Goal: Transaction & Acquisition: Purchase product/service

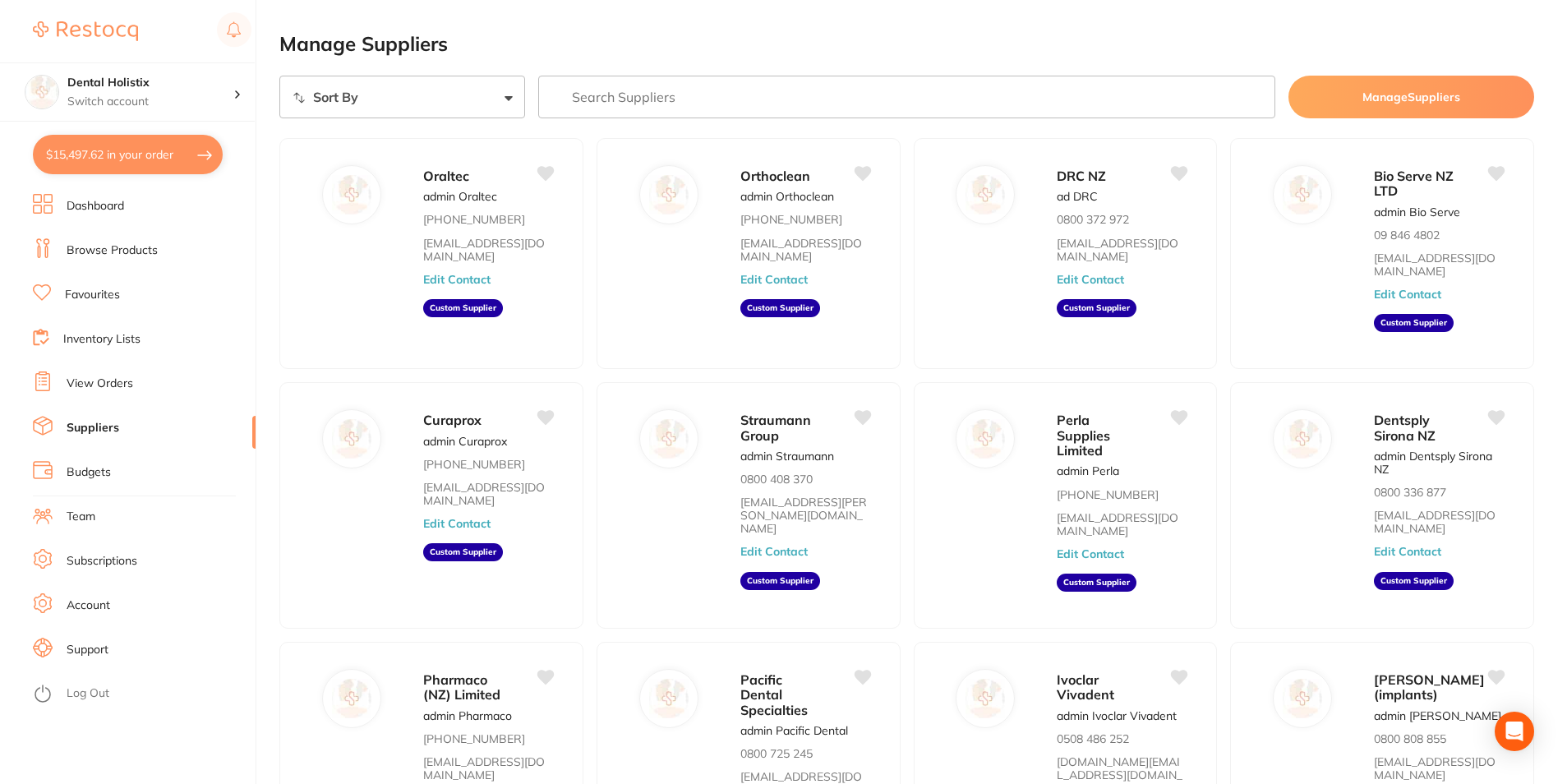
click at [129, 154] on button "$15,497.62 in your order" at bounding box center [128, 154] width 190 height 40
checkbox input "true"
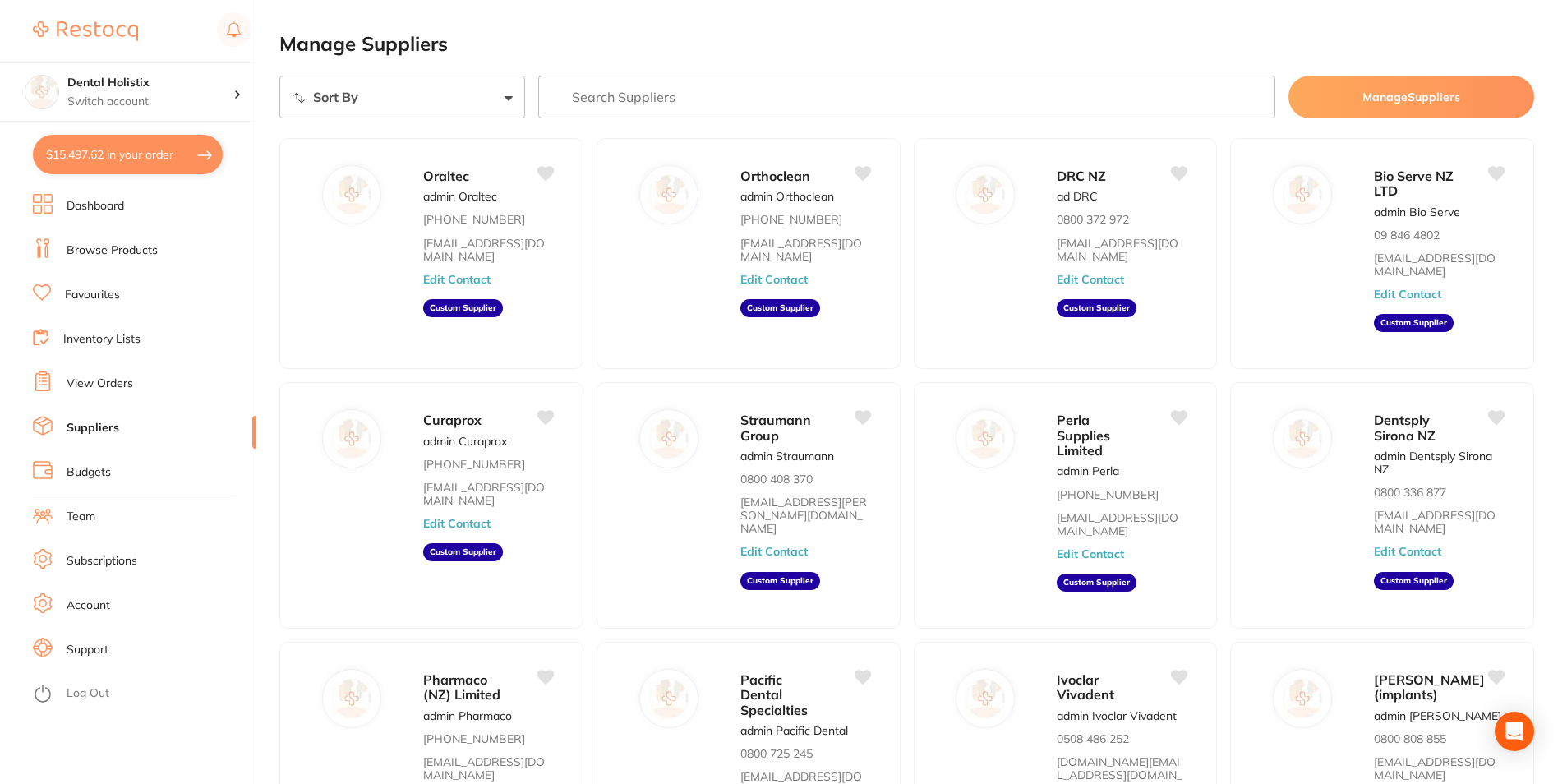
checkbox input "true"
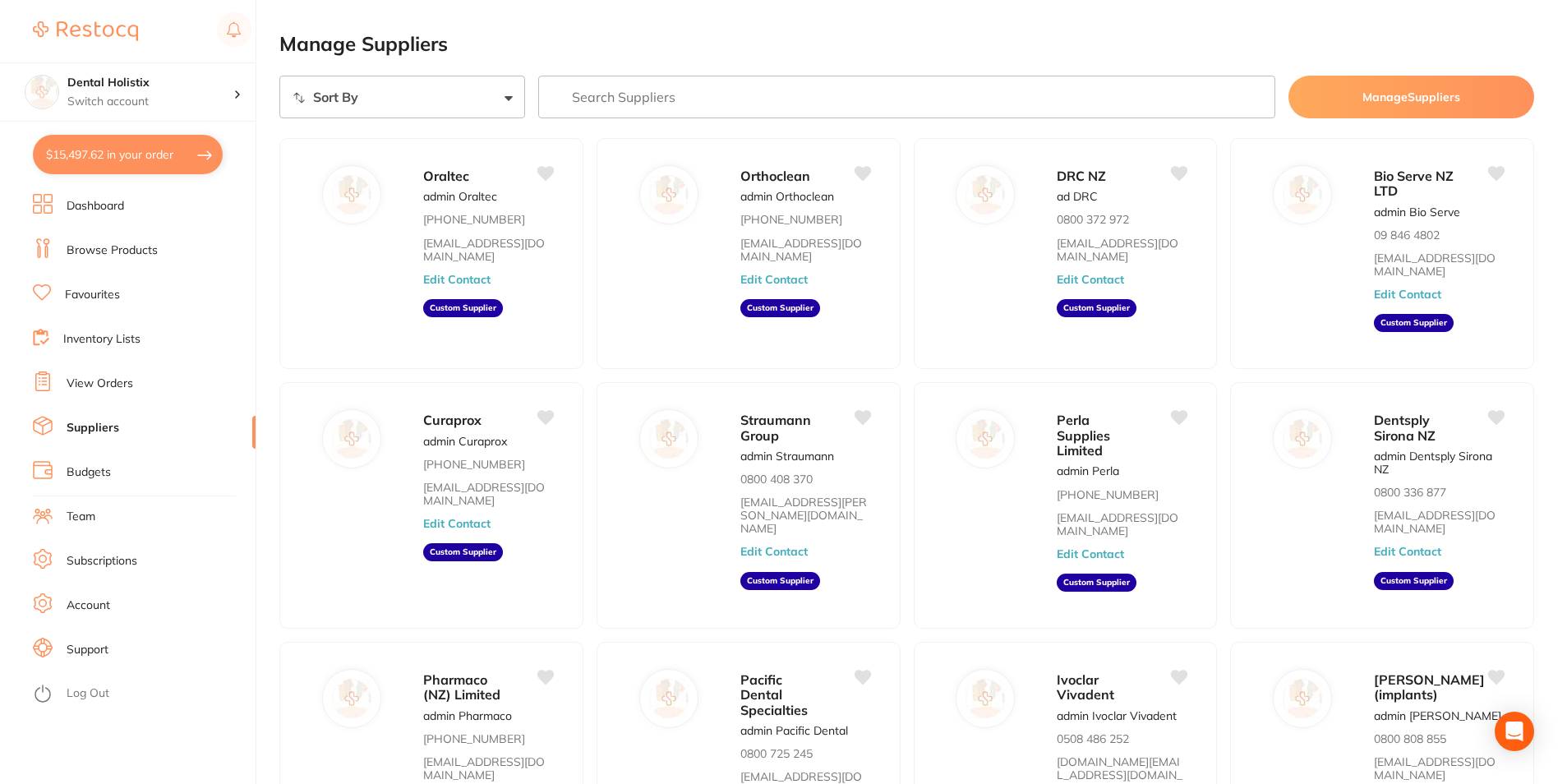
checkbox input "true"
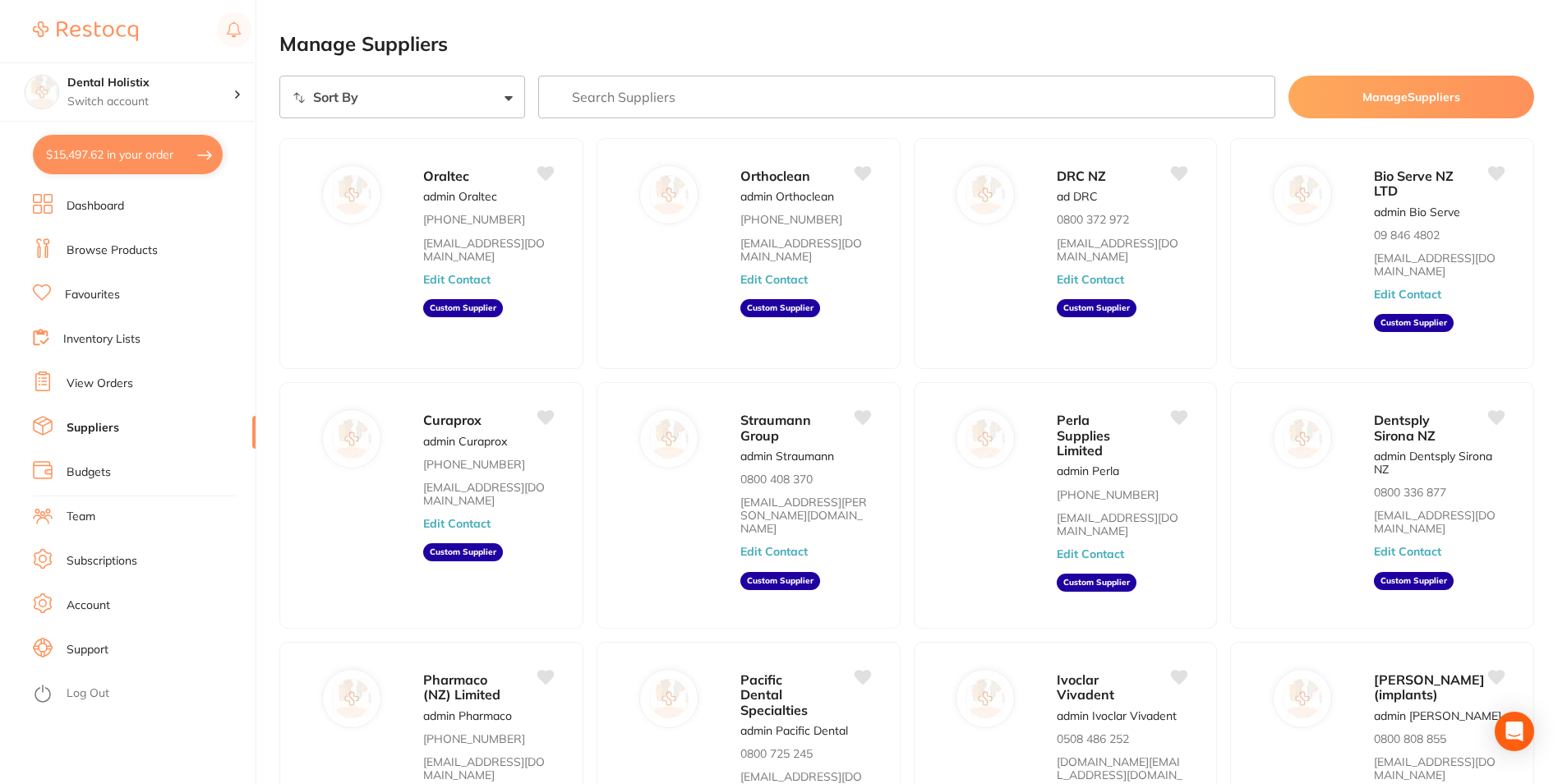
checkbox input "true"
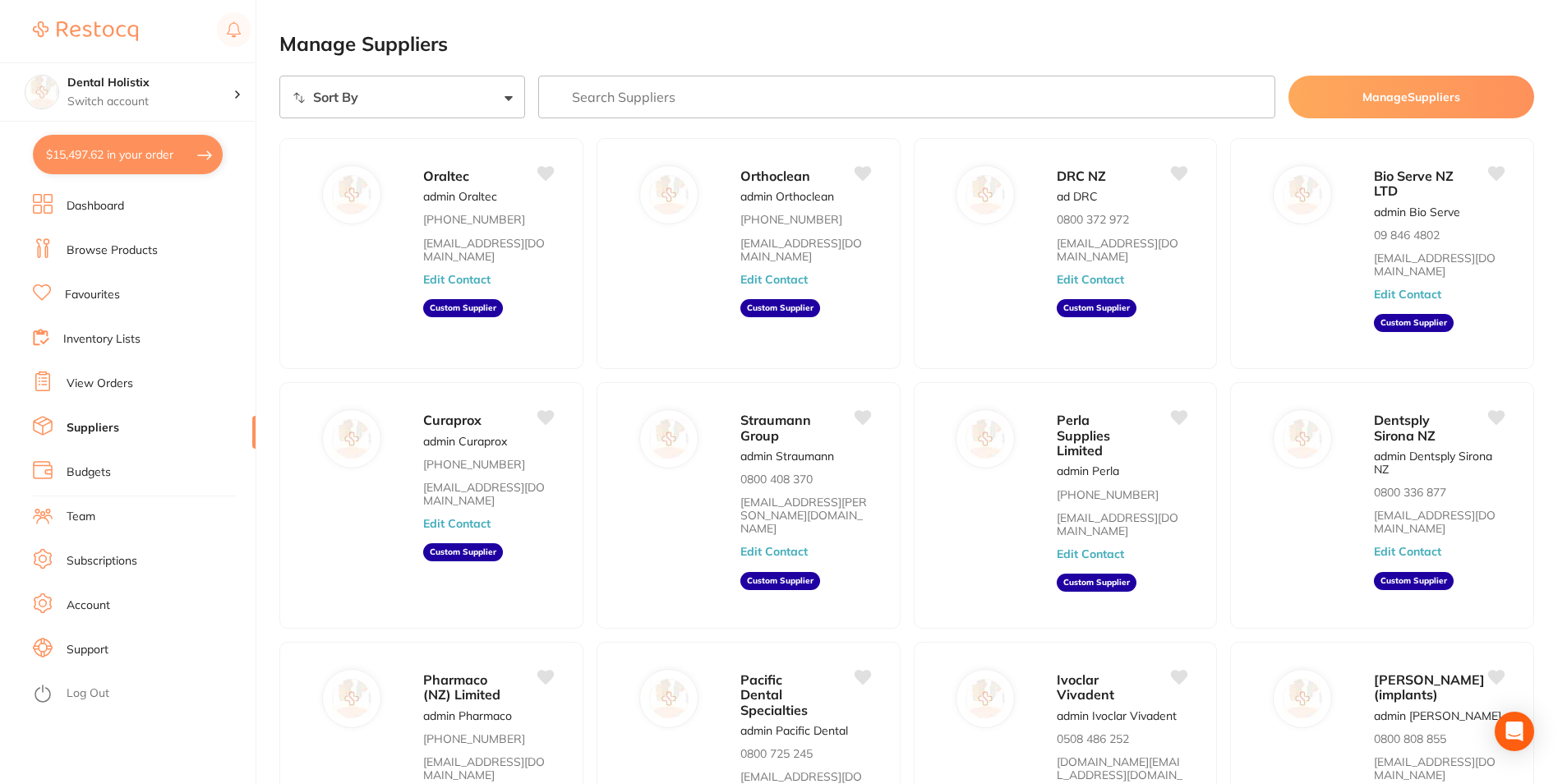
checkbox input "true"
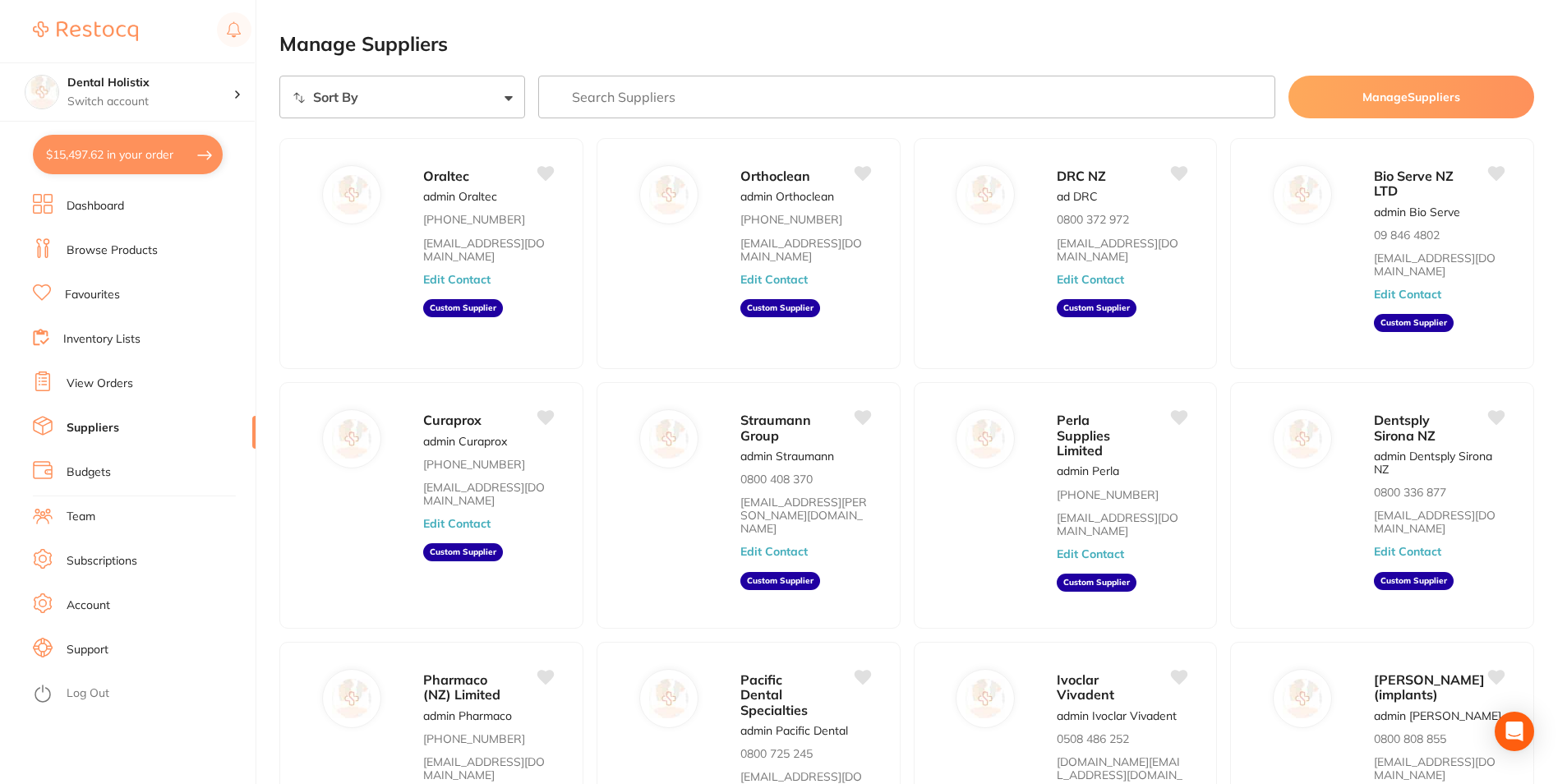
checkbox input "true"
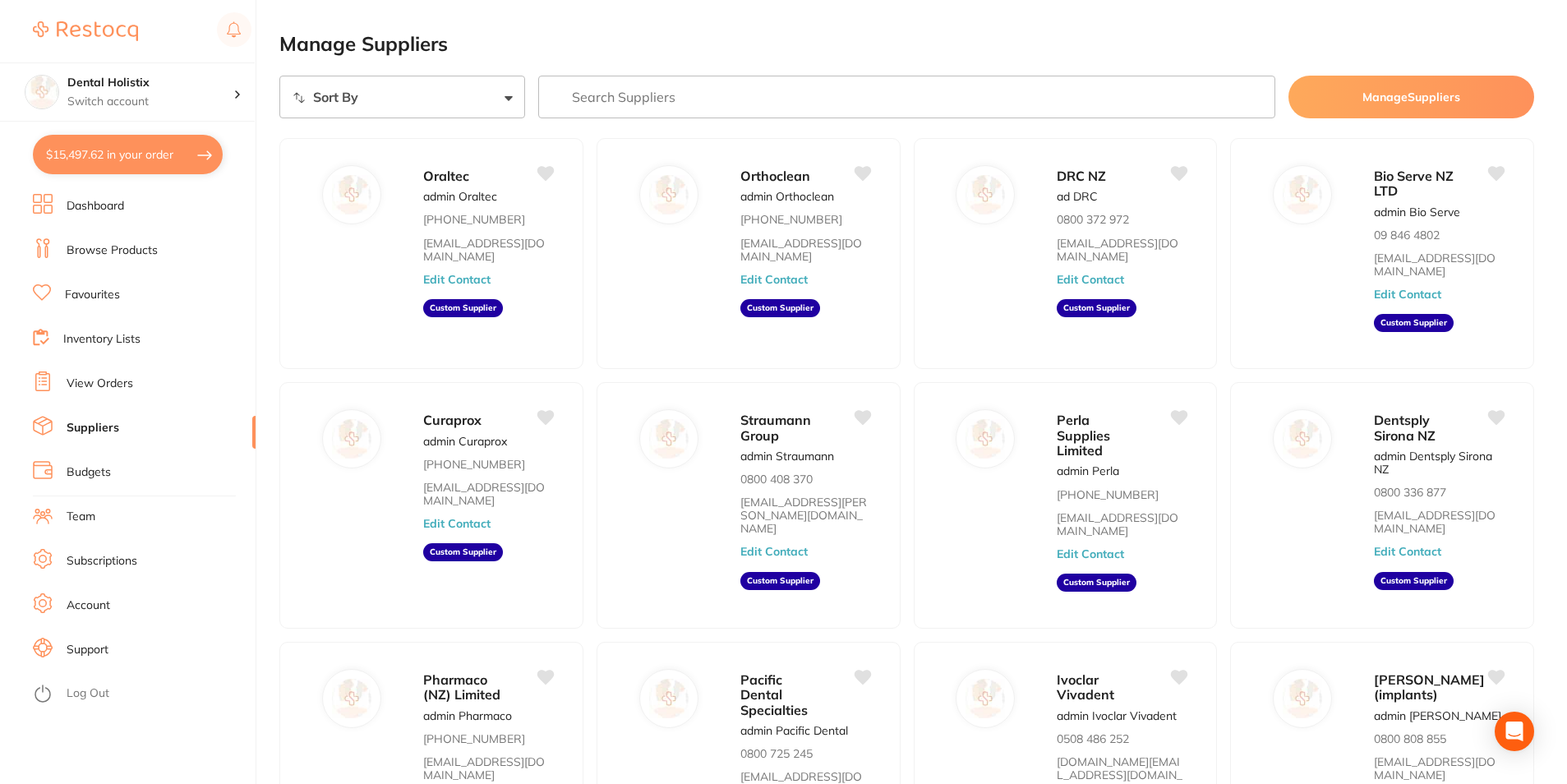
checkbox input "true"
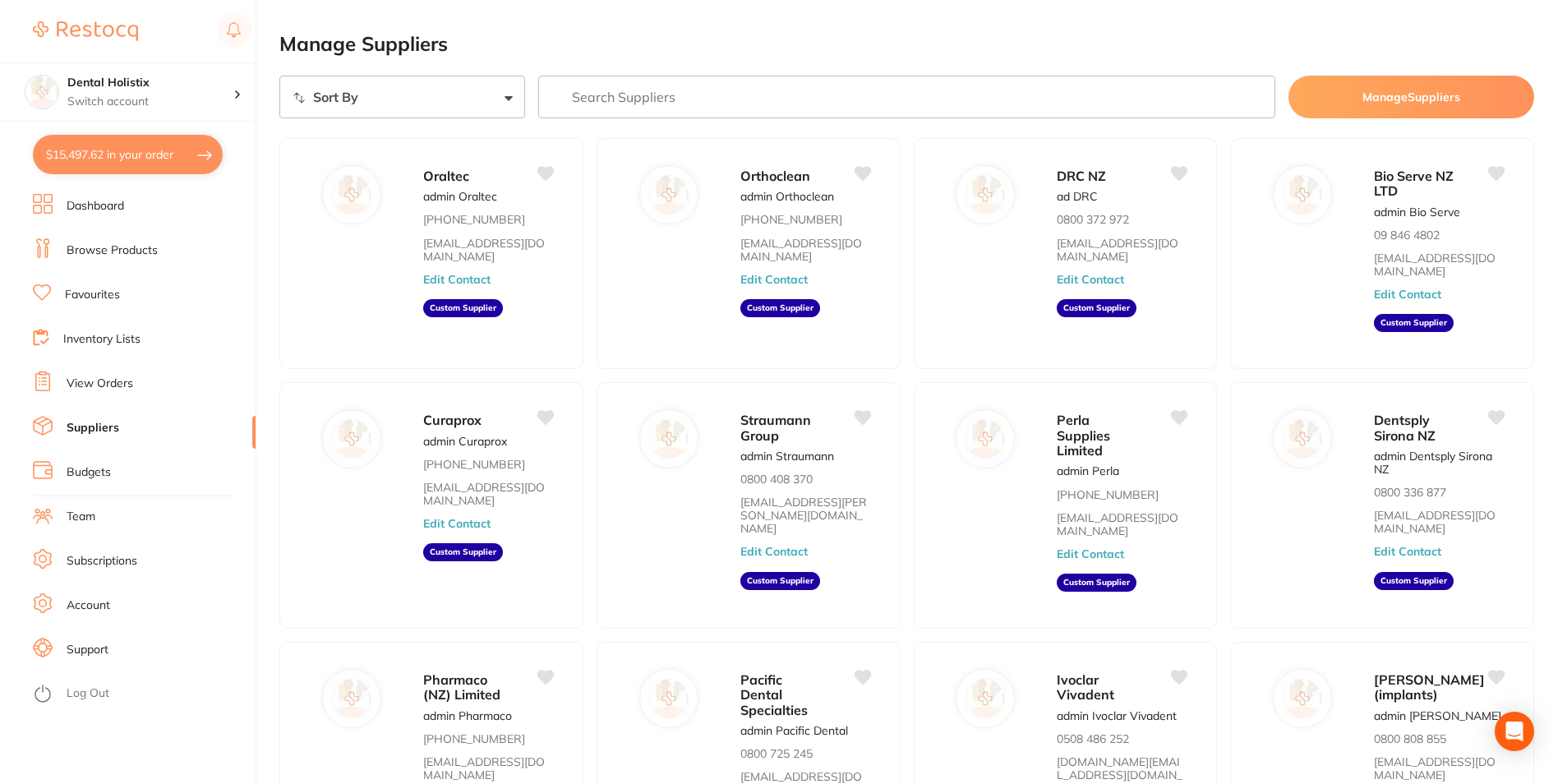
checkbox input "true"
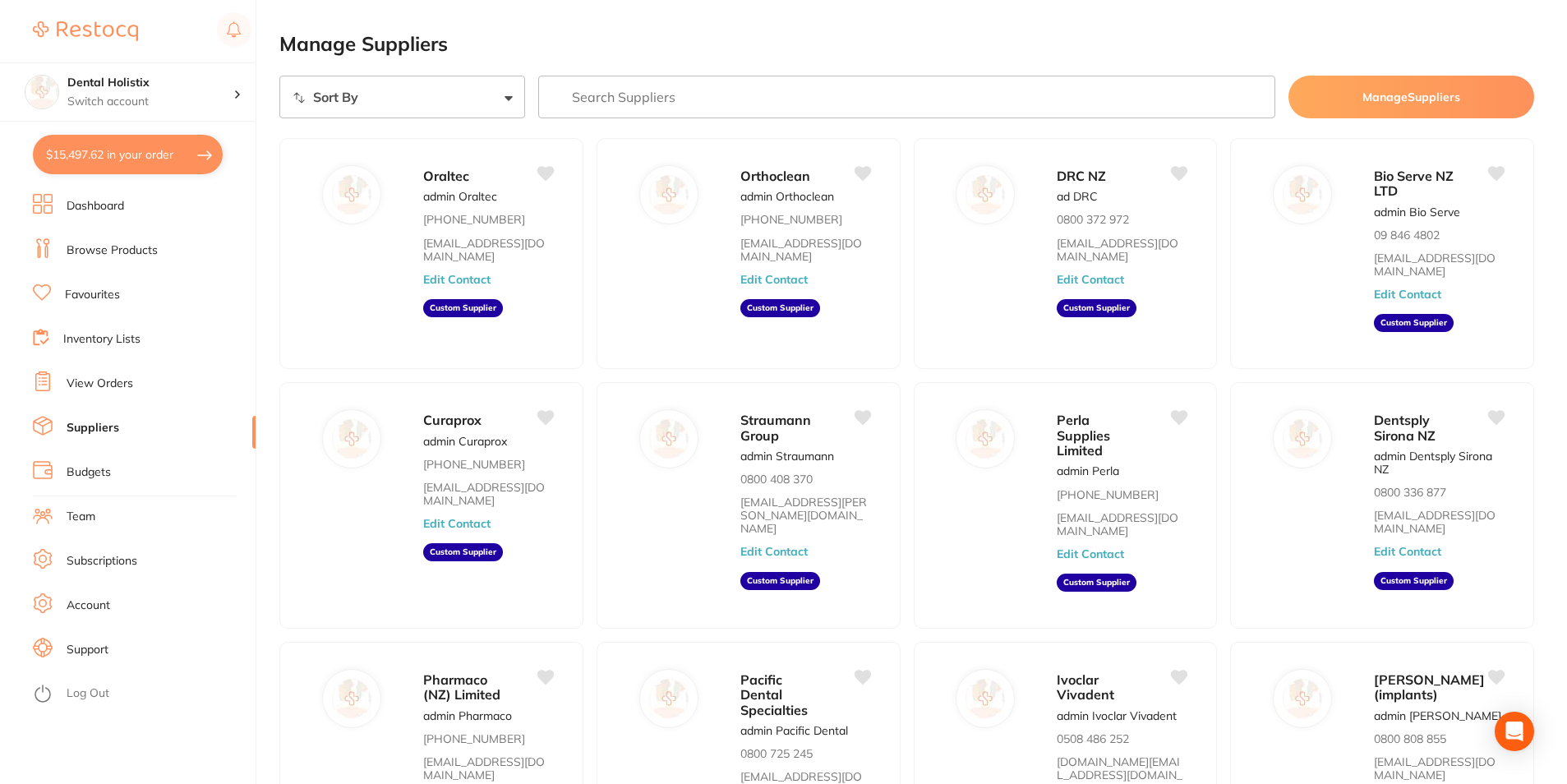
checkbox input "true"
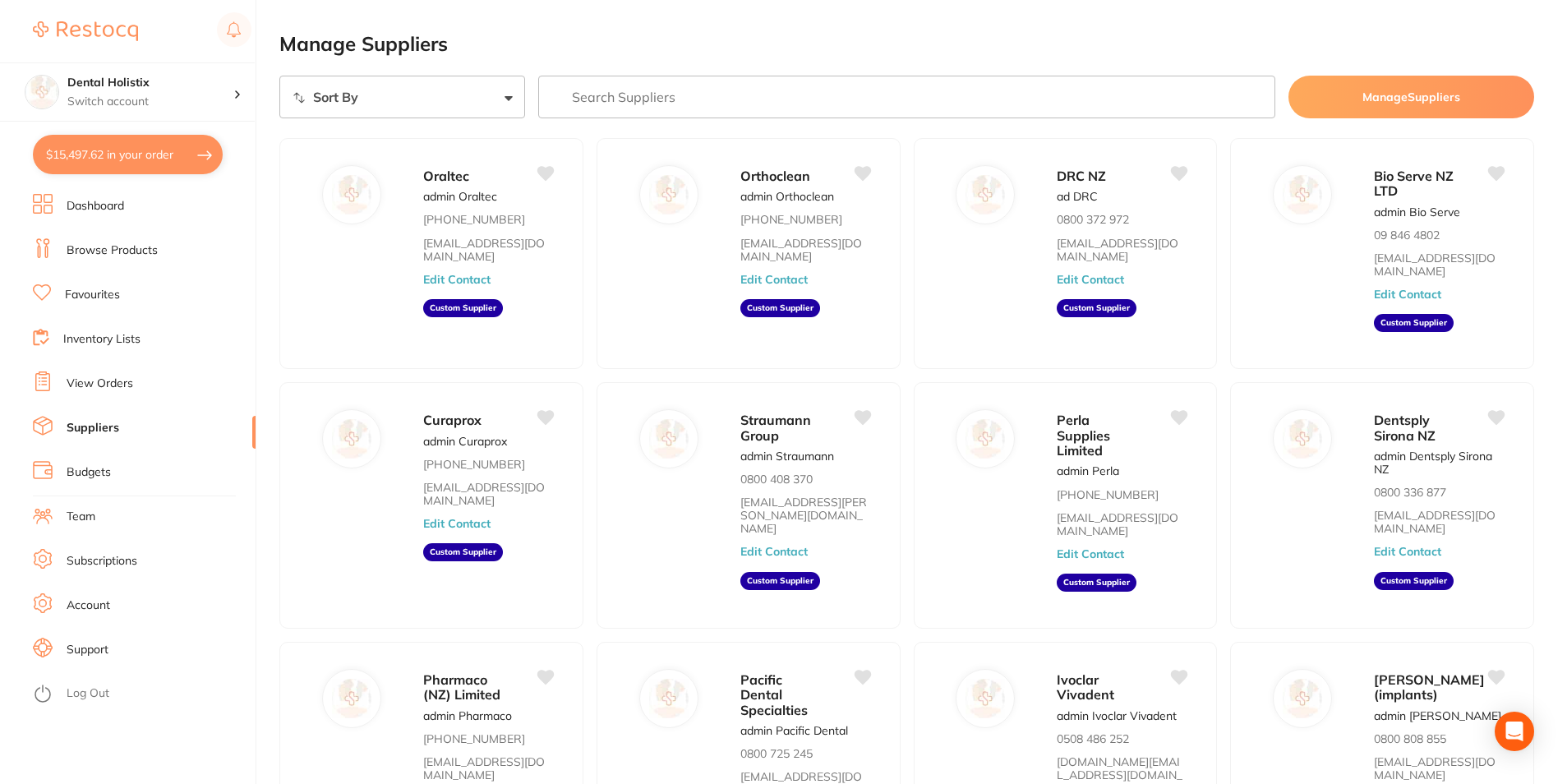
checkbox input "true"
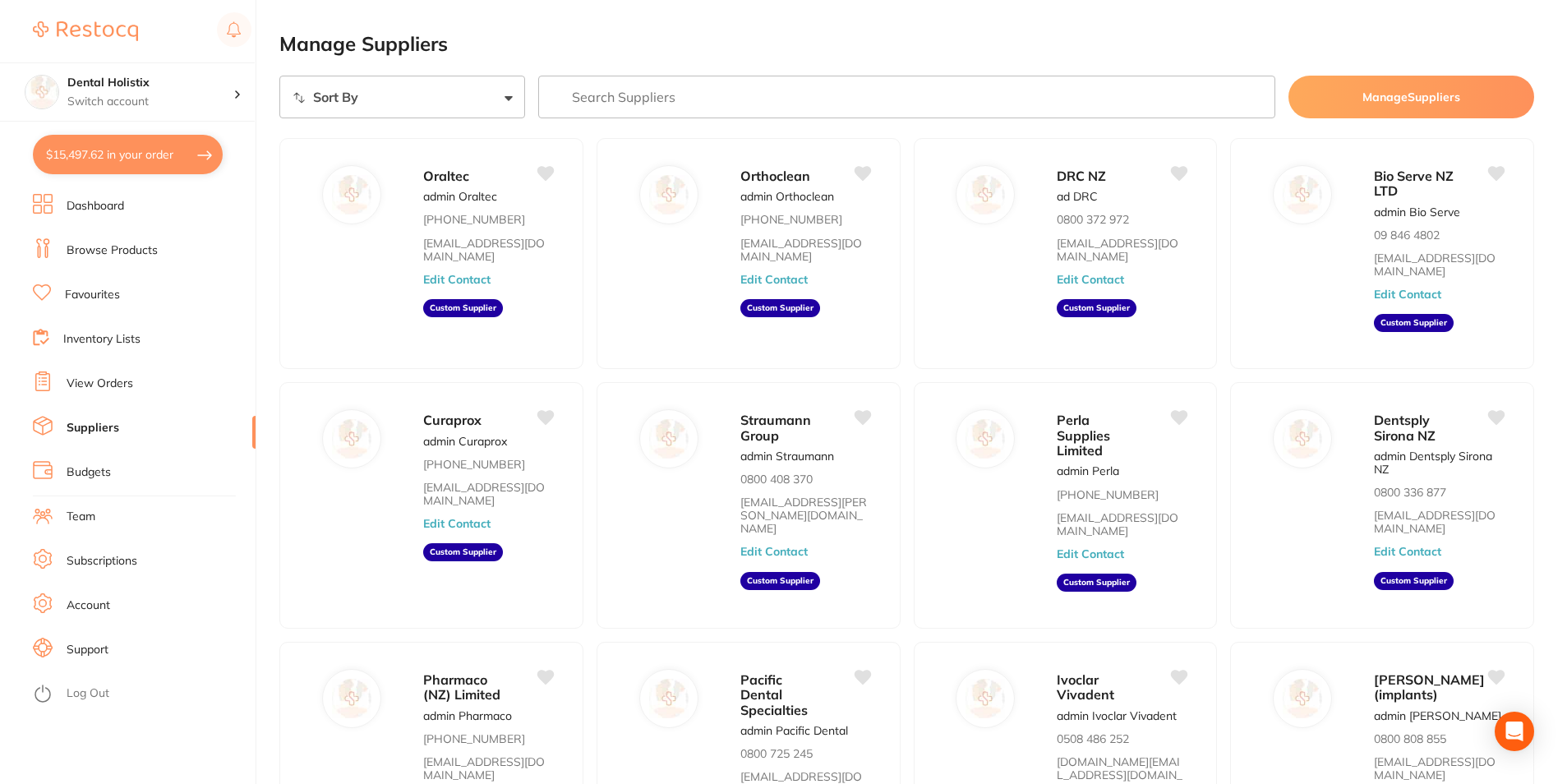
checkbox input "true"
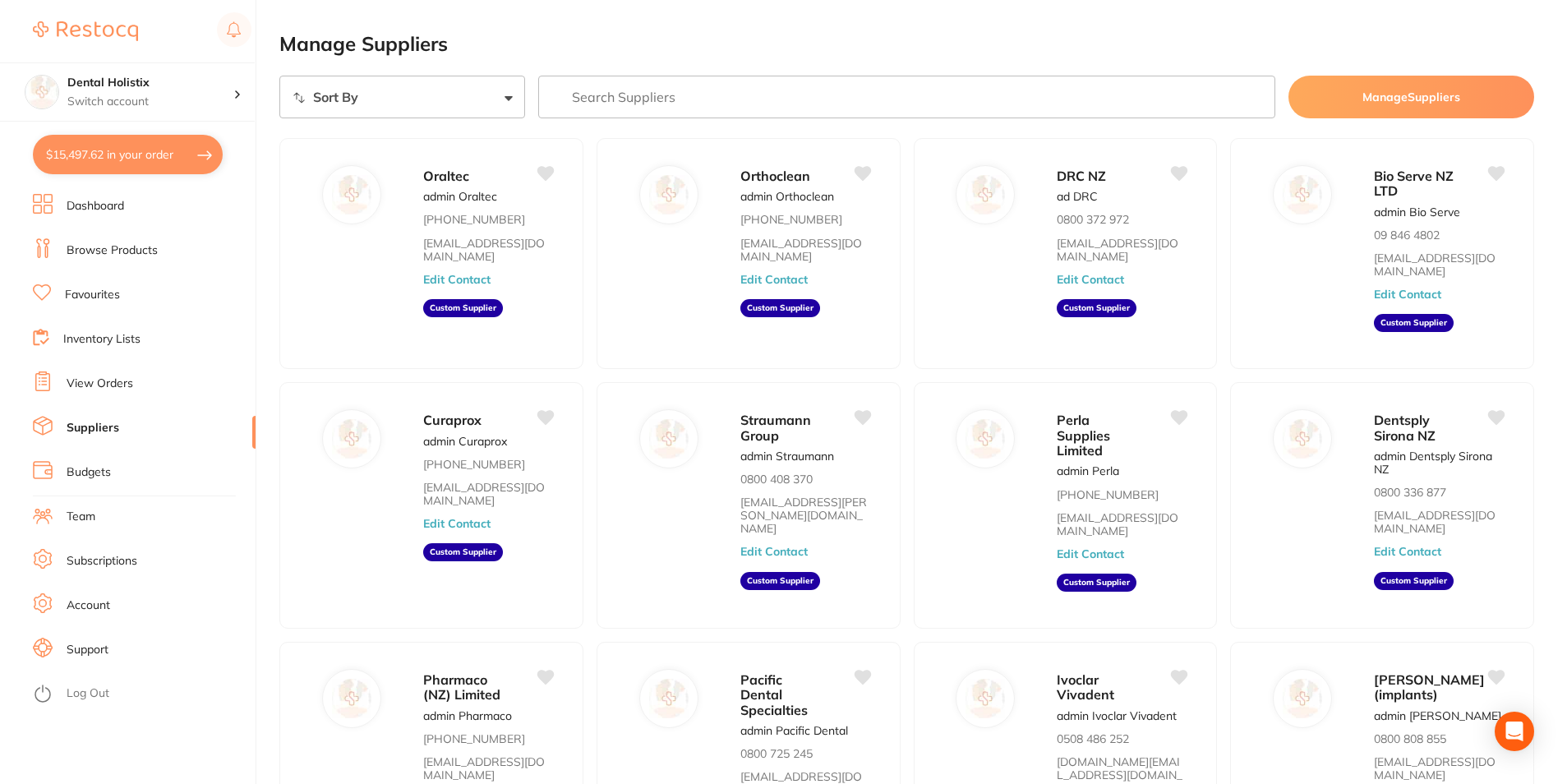
checkbox input "true"
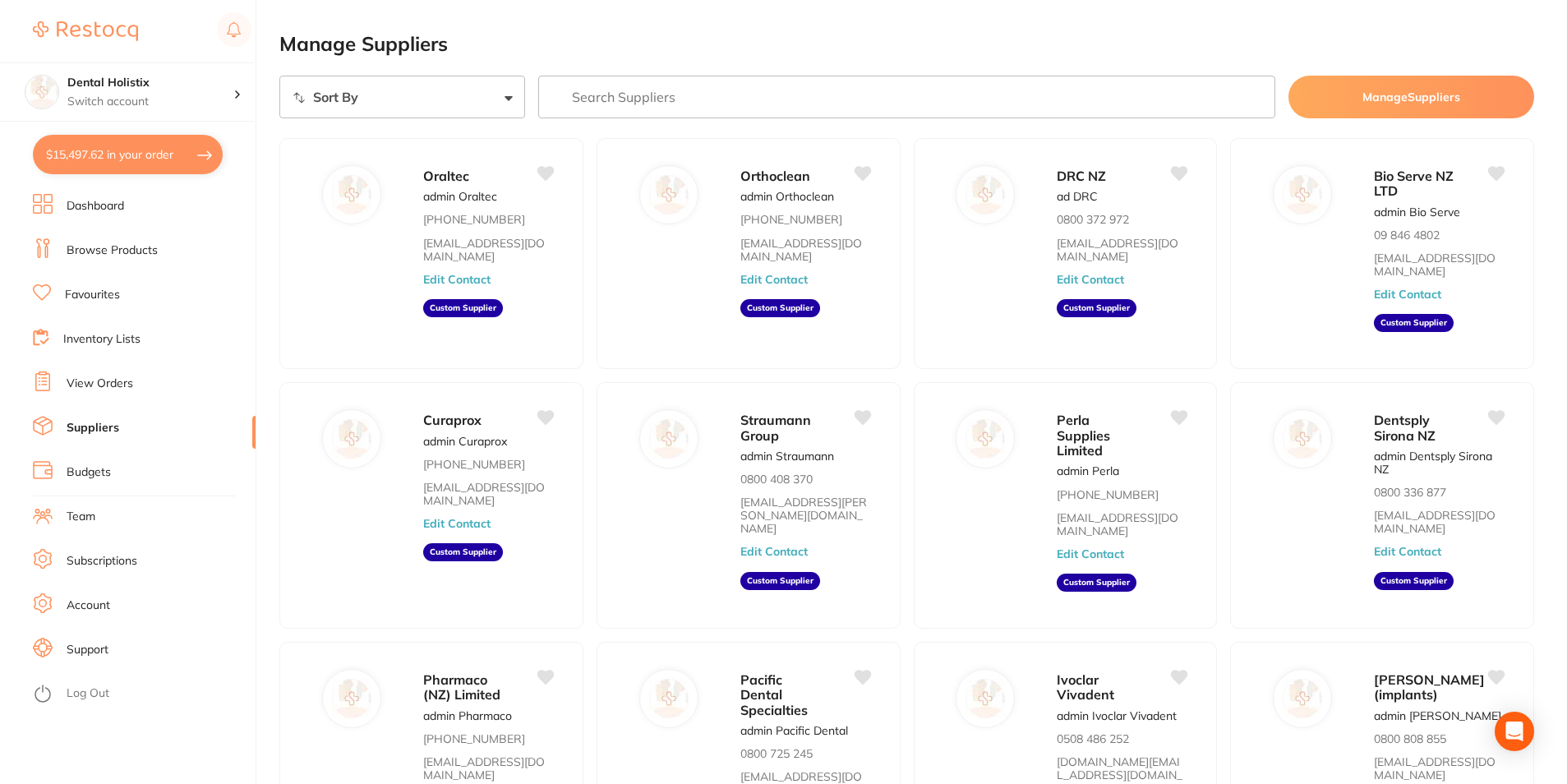
checkbox input "true"
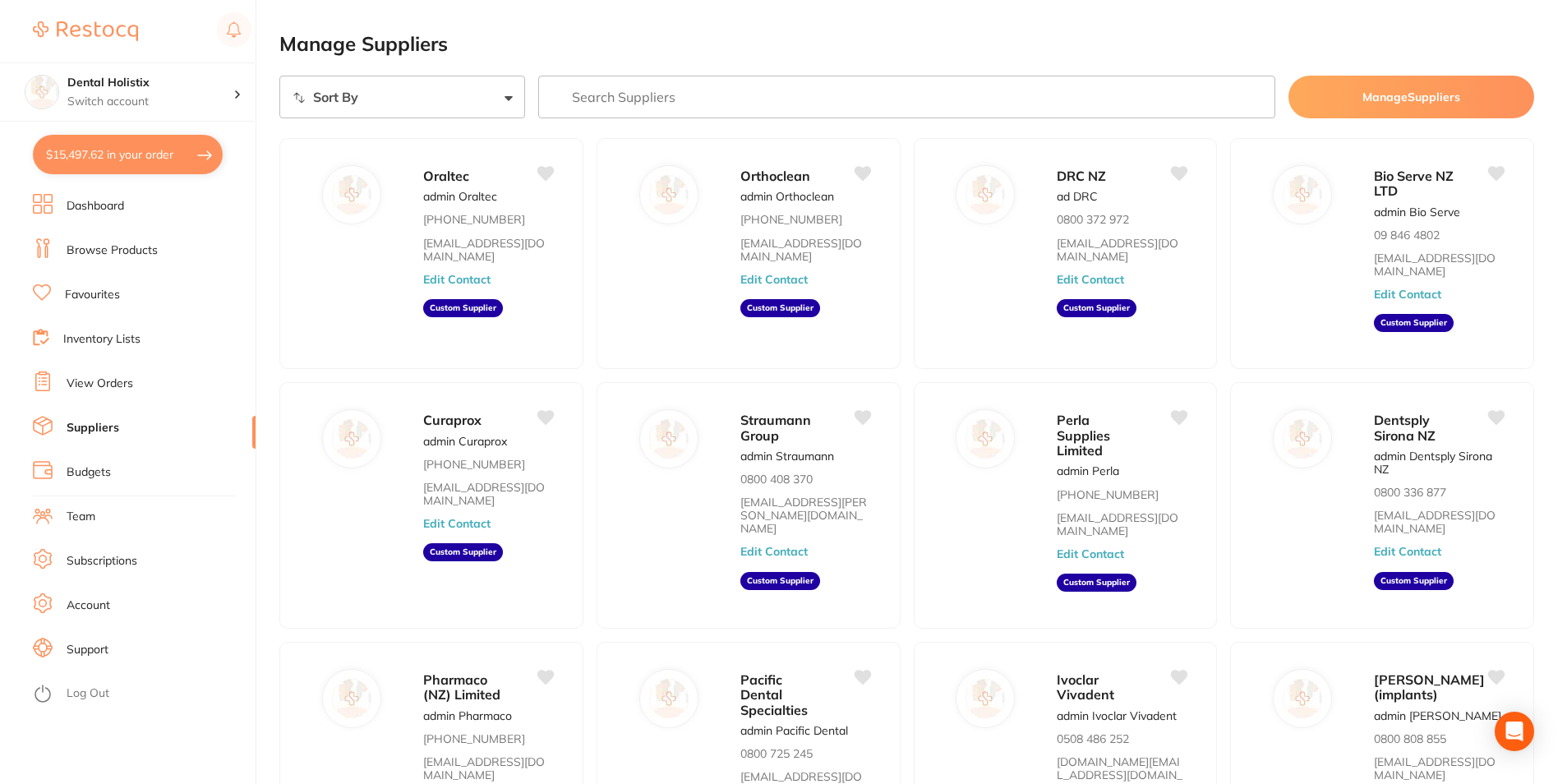
checkbox input "true"
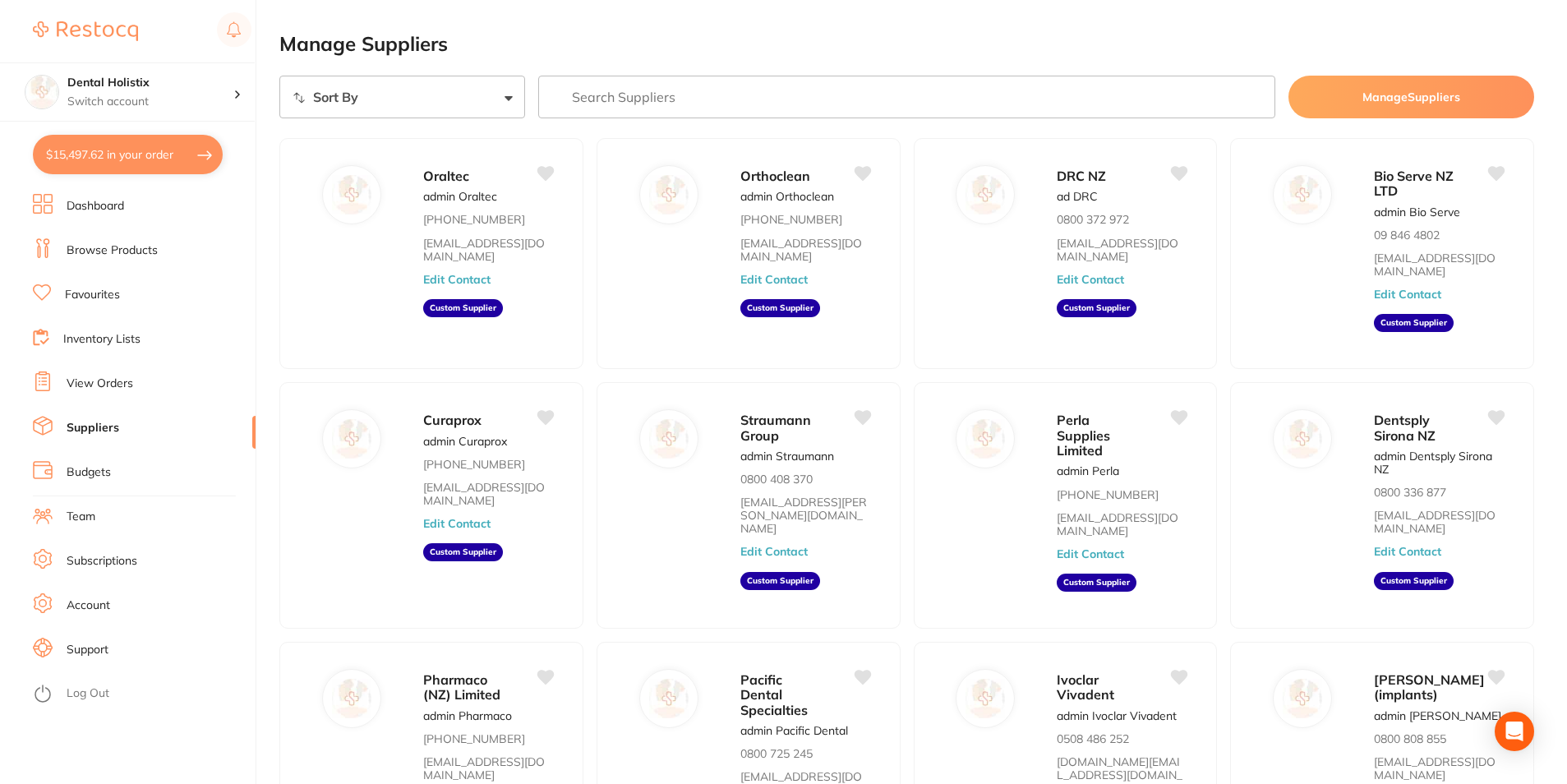
checkbox input "true"
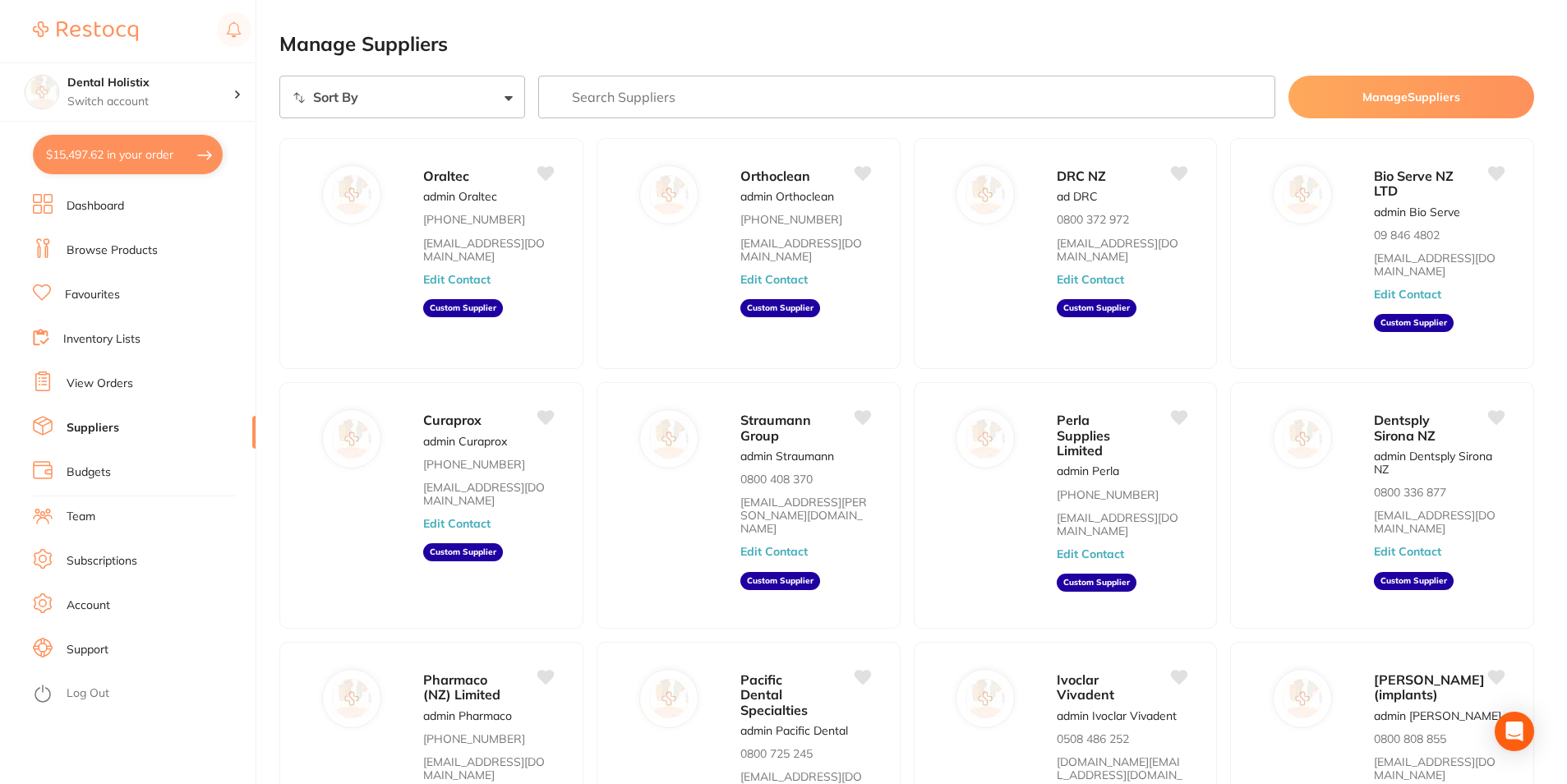
checkbox input "true"
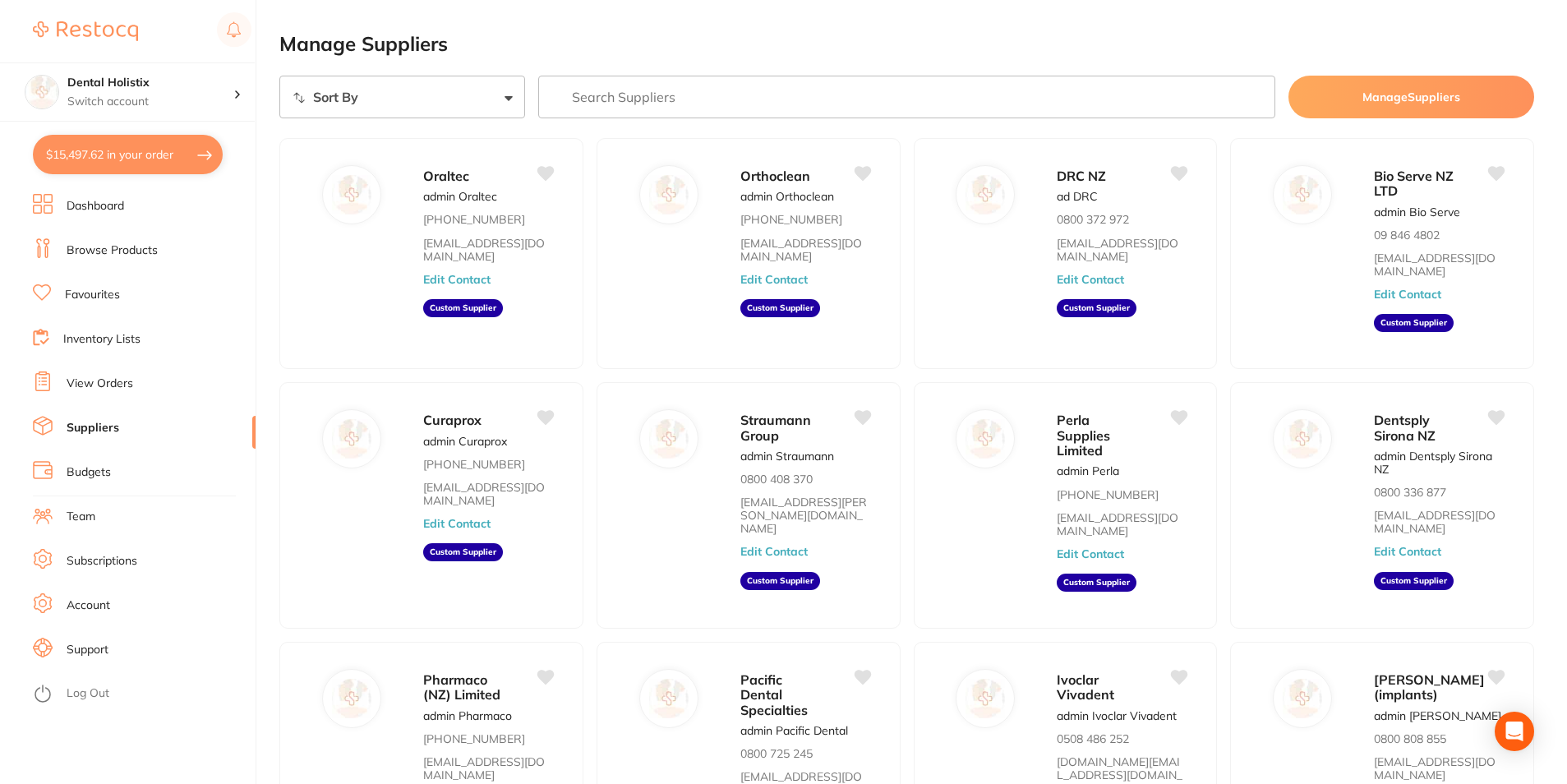
checkbox input "true"
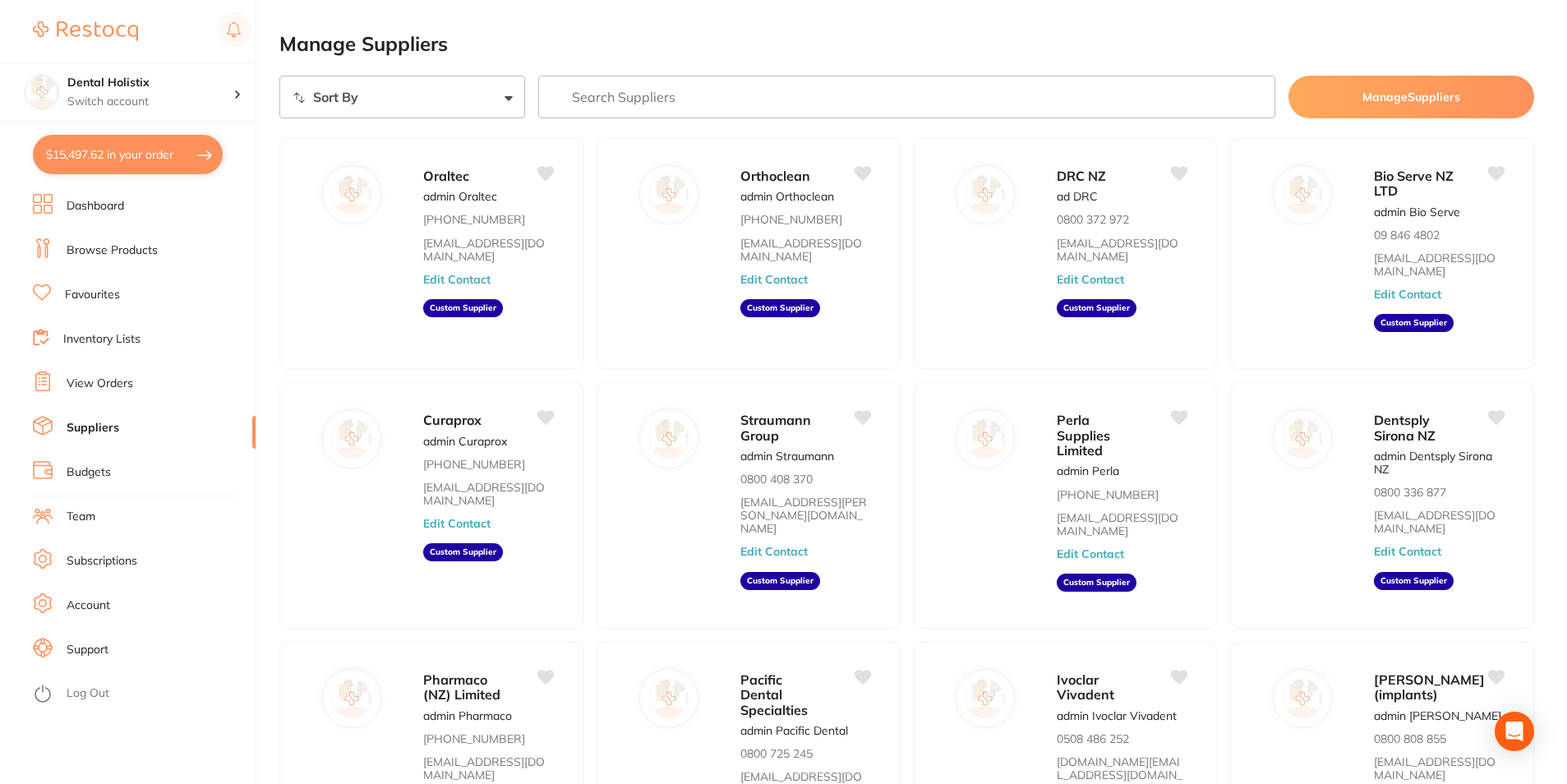
checkbox input "true"
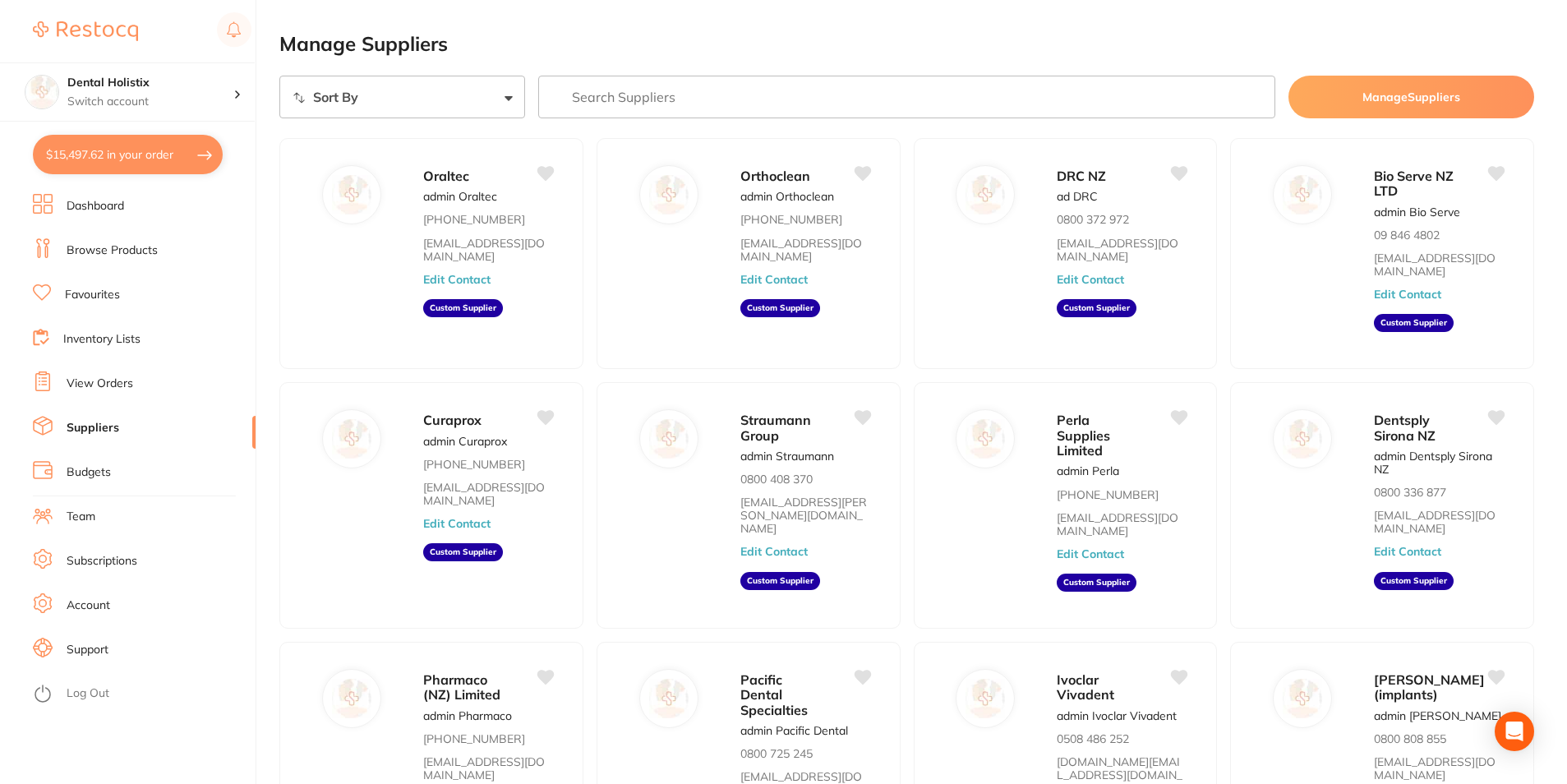
checkbox input "true"
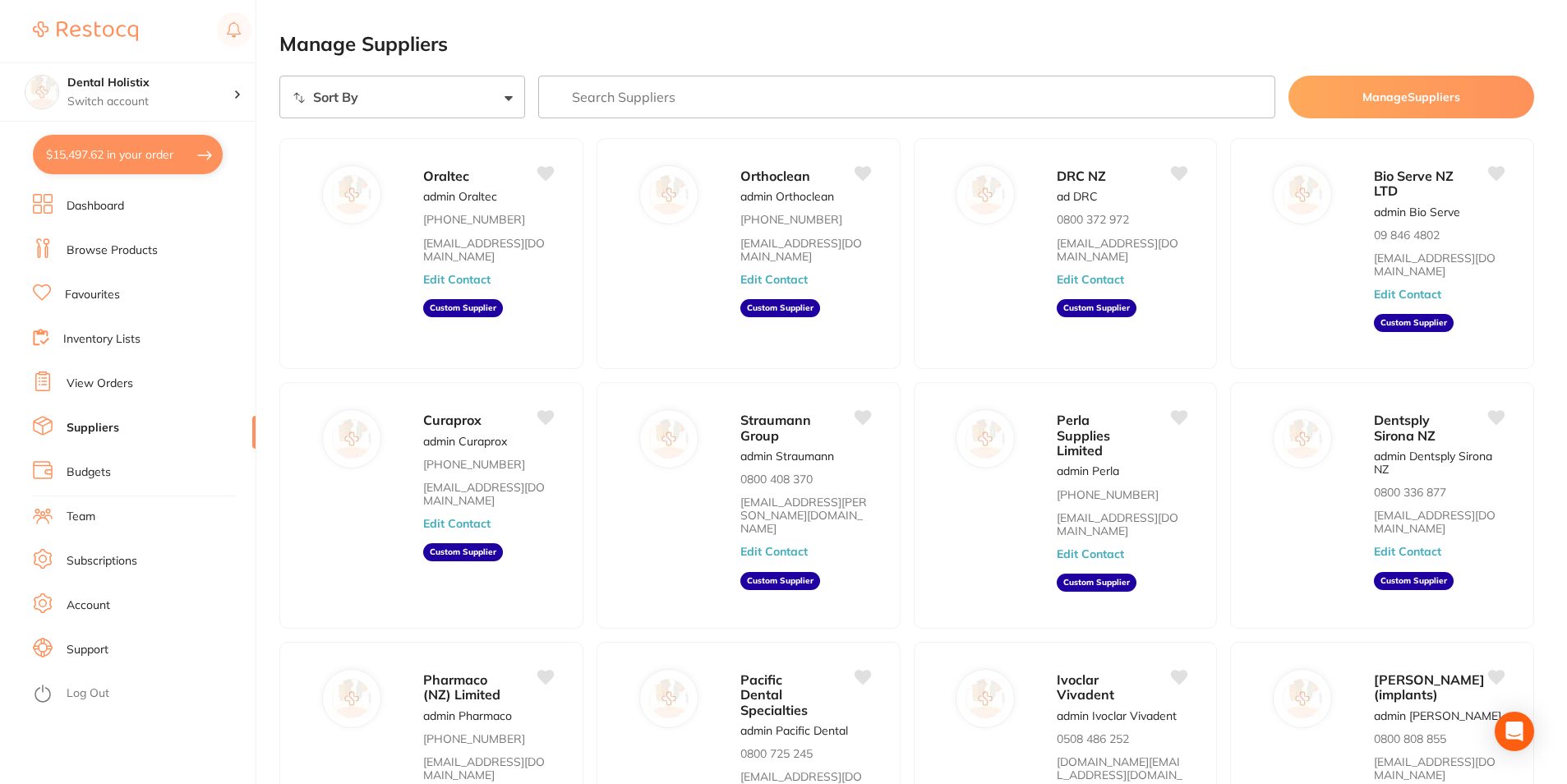
checkbox input "true"
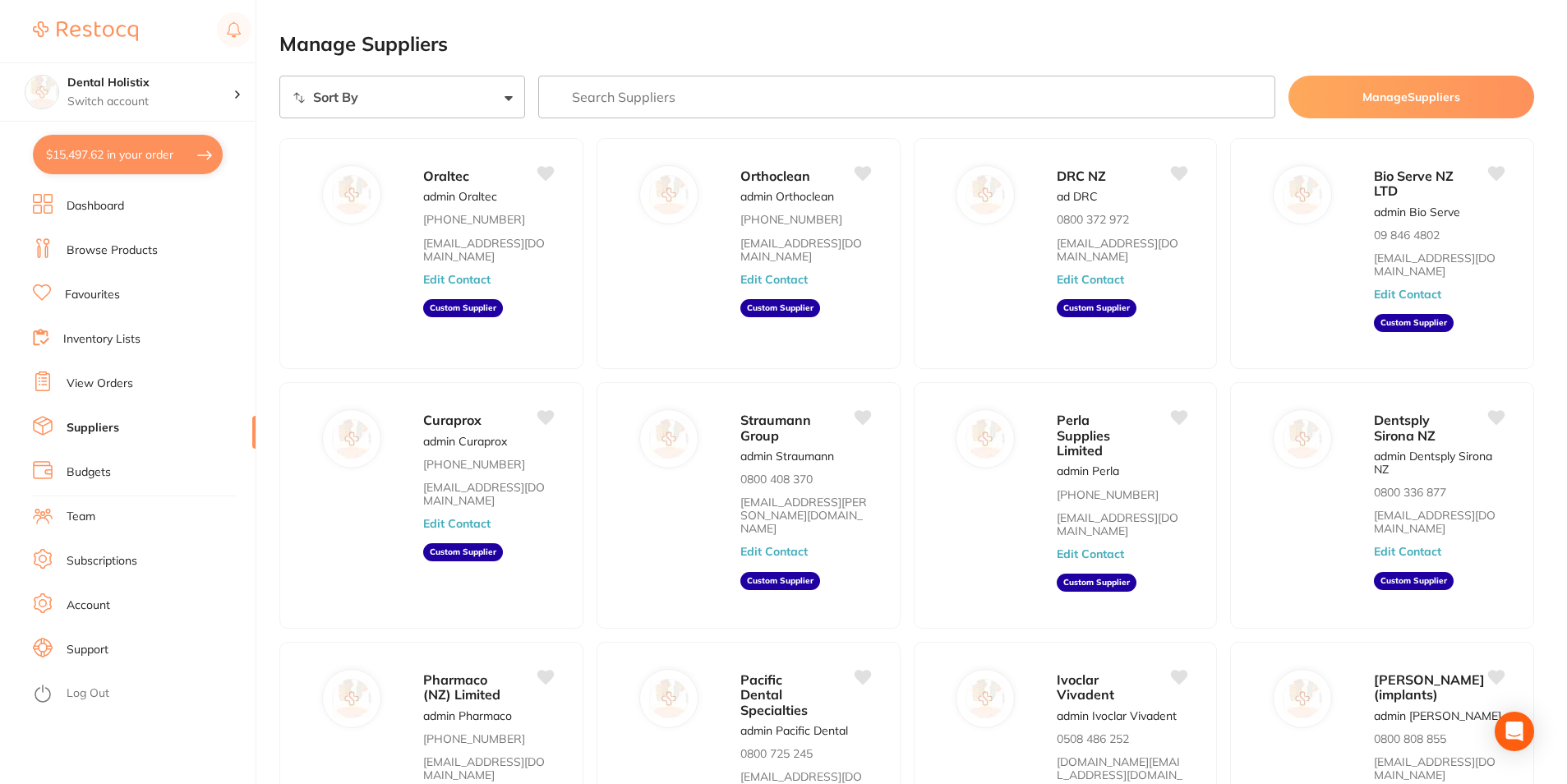
checkbox input "true"
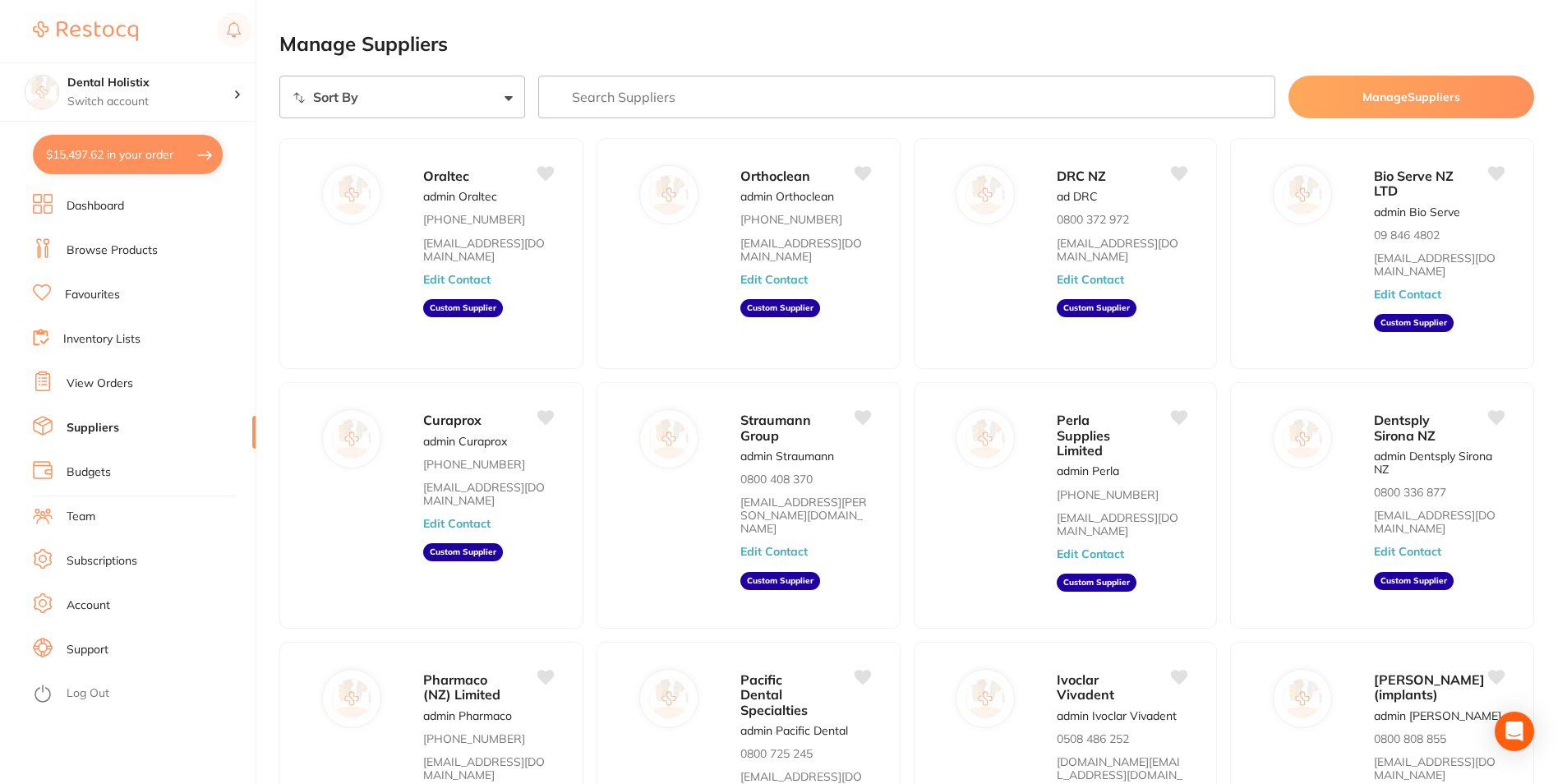
checkbox input "true"
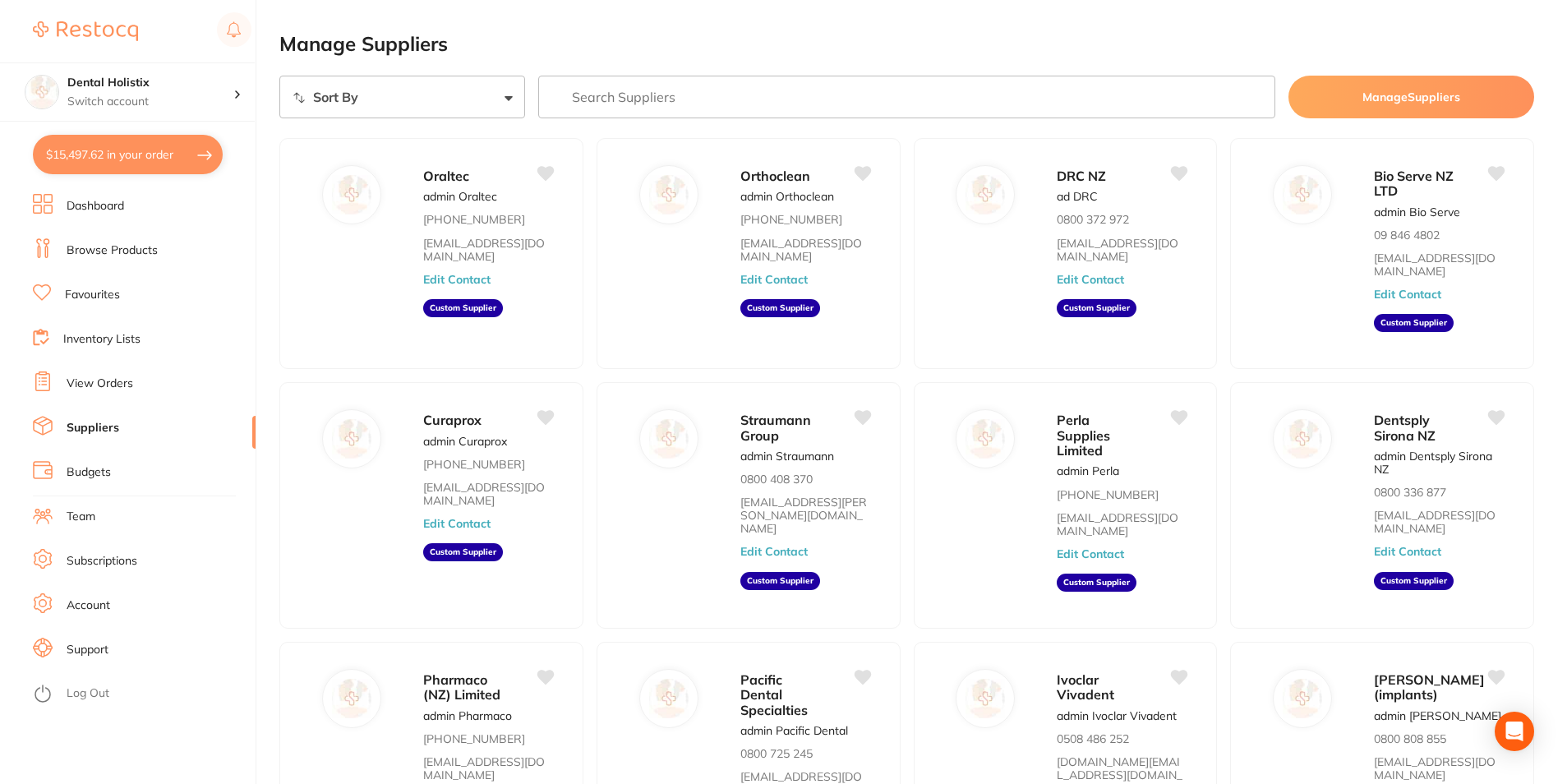
checkbox input "true"
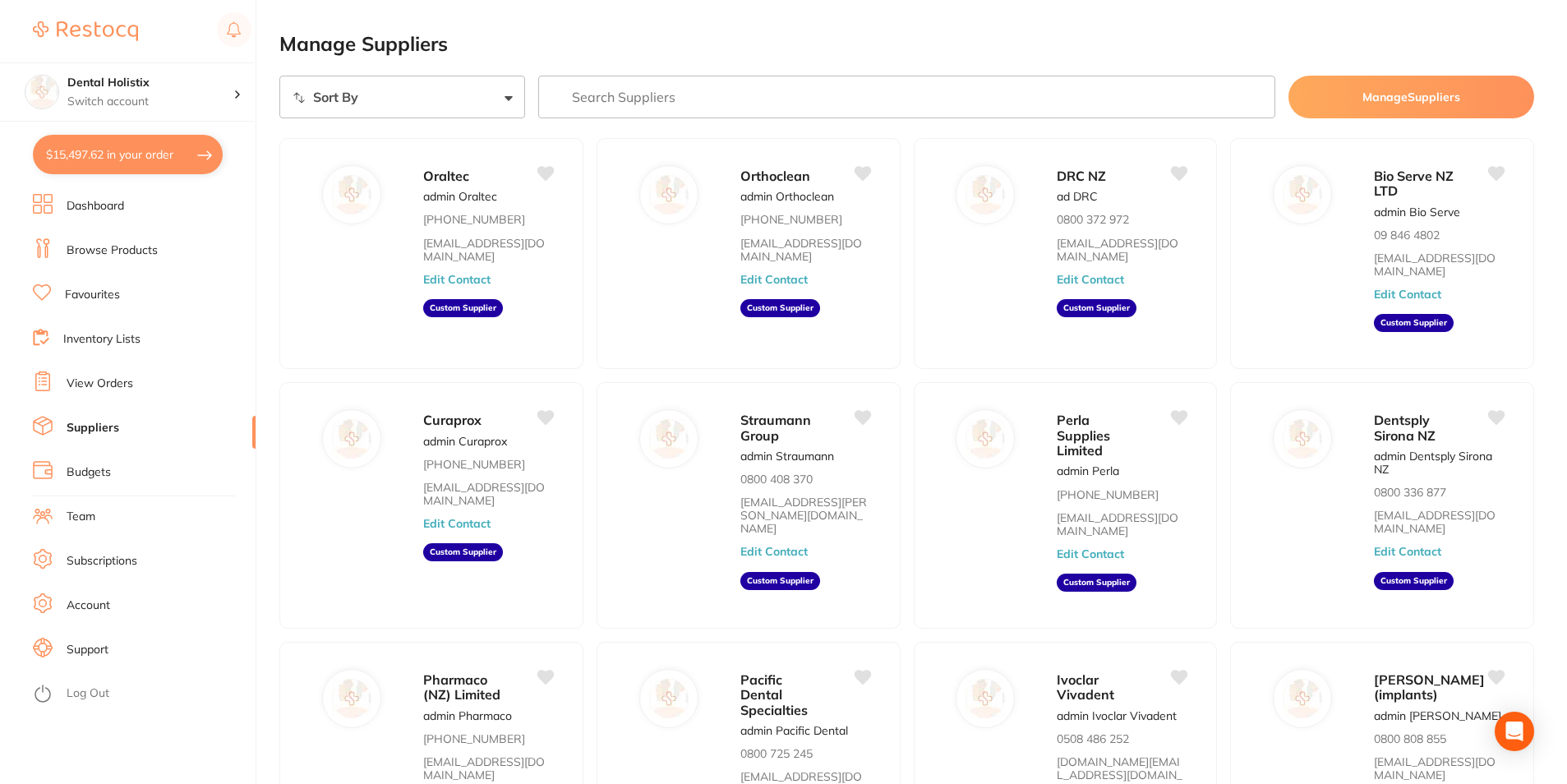
checkbox input "true"
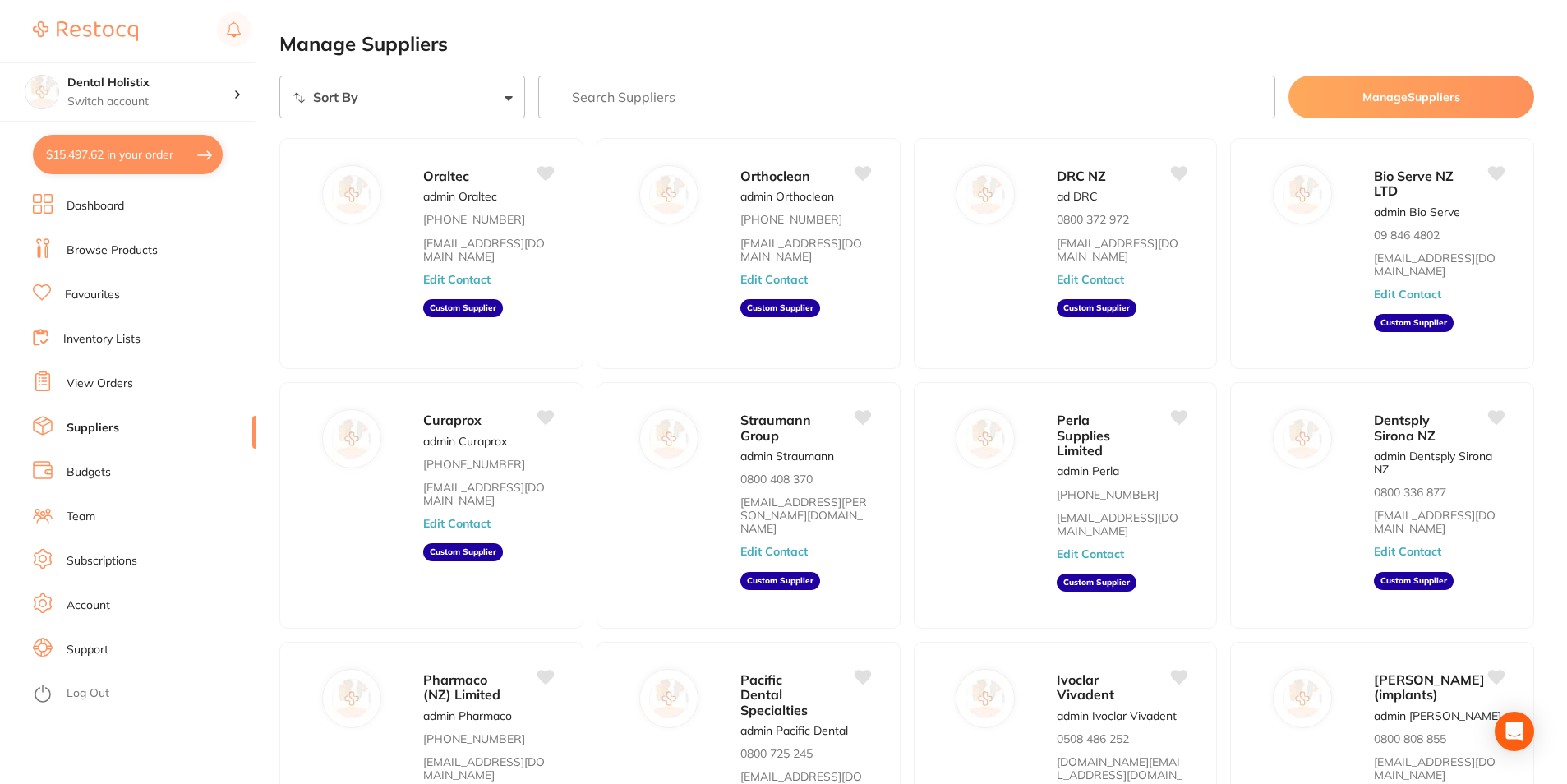
checkbox input "true"
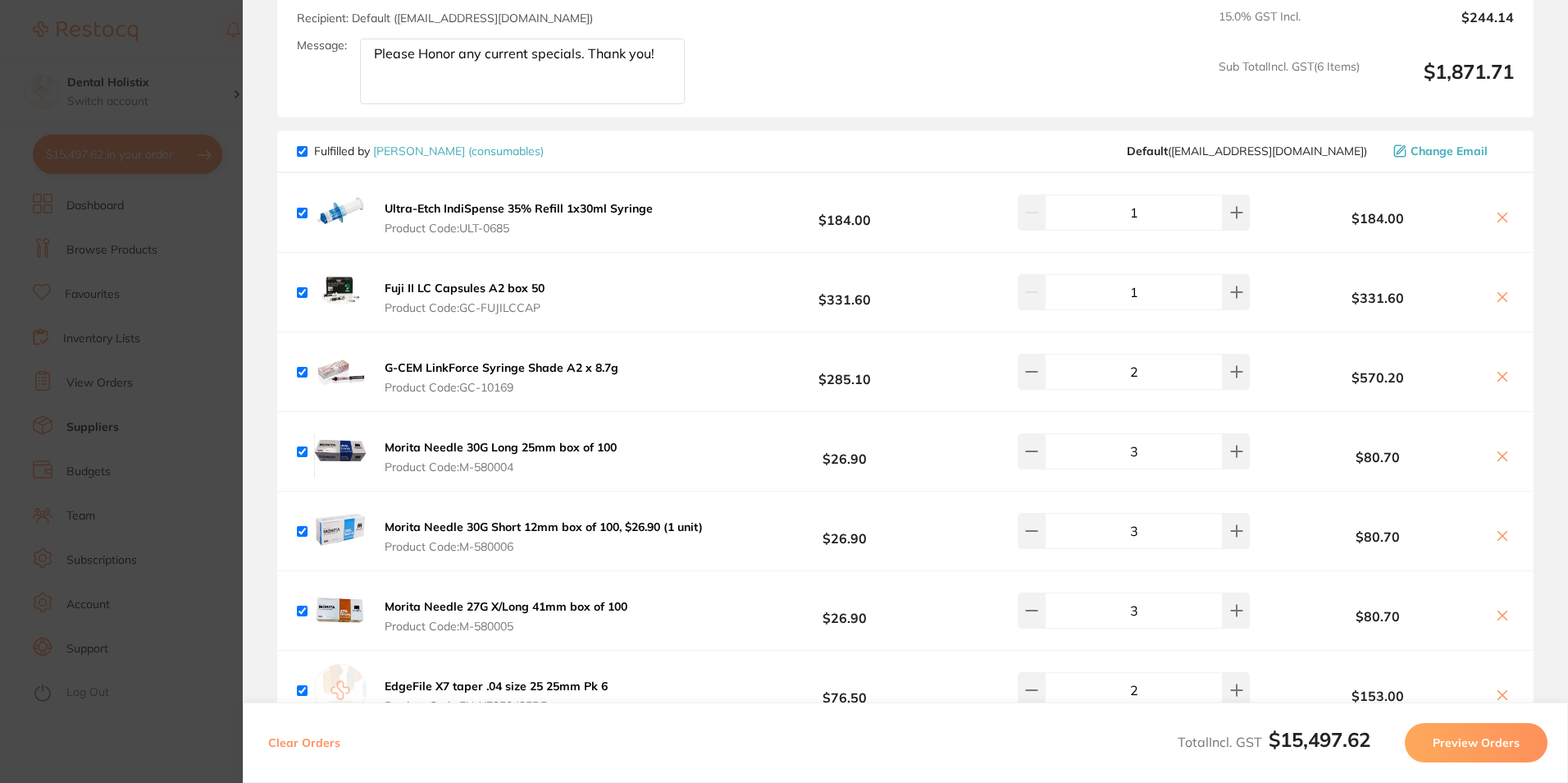
scroll to position [4758, 0]
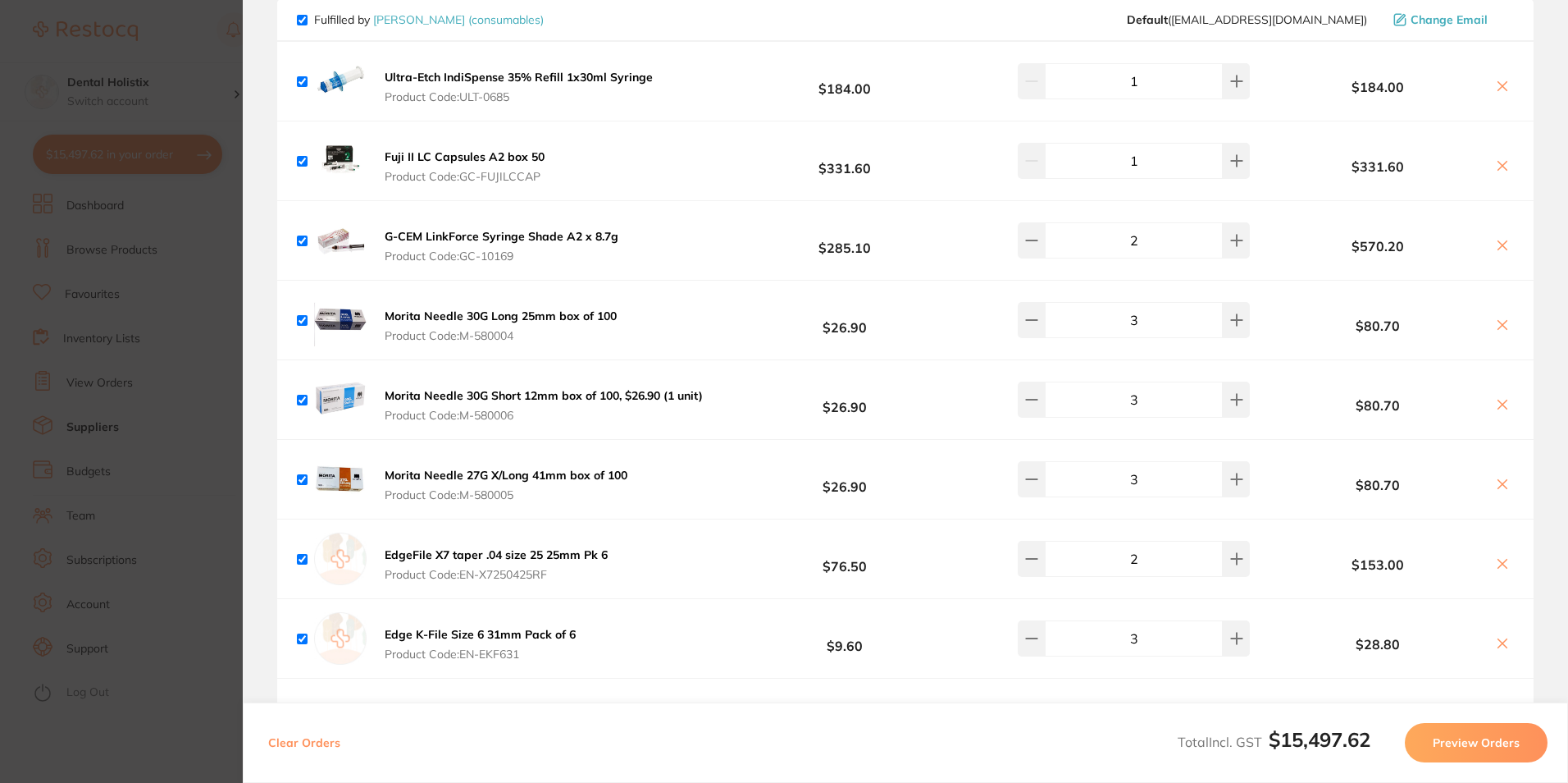
click at [182, 652] on section "Update RRP Set your pre negotiated price for this item. Item Agreed RRP (excl. …" at bounding box center [784, 391] width 1568 height 783
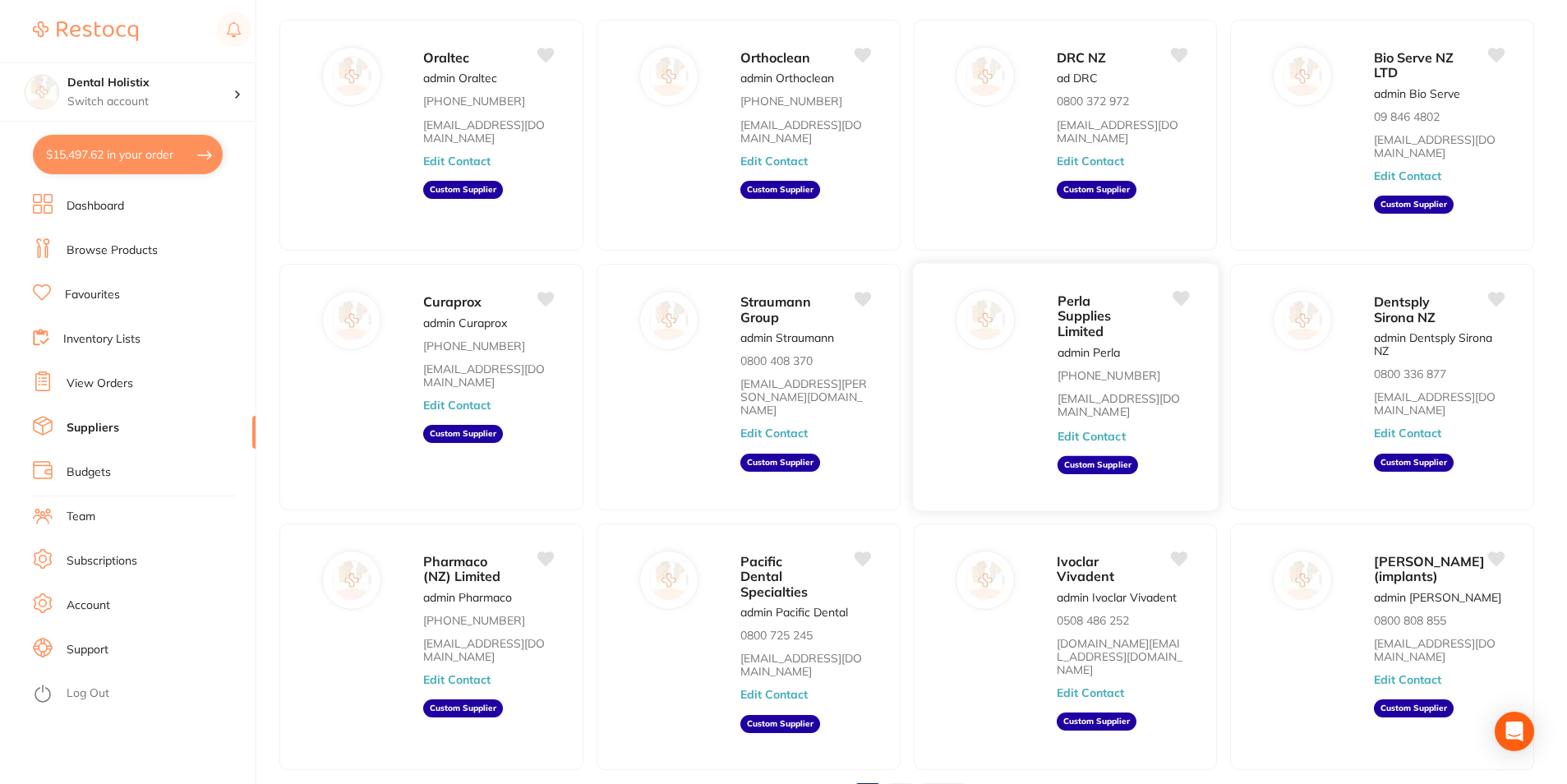
scroll to position [0, 0]
